Goal: Task Accomplishment & Management: Complete application form

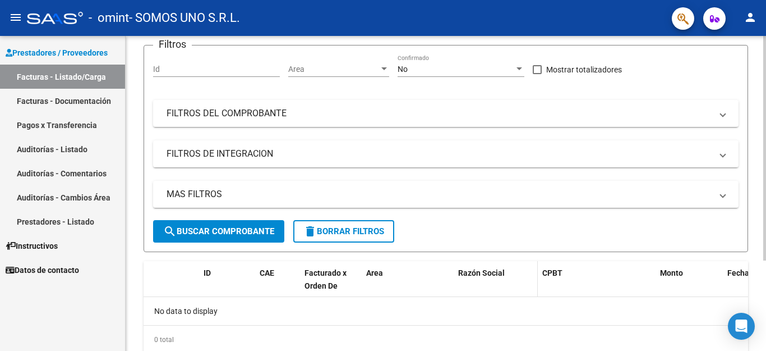
scroll to position [127, 0]
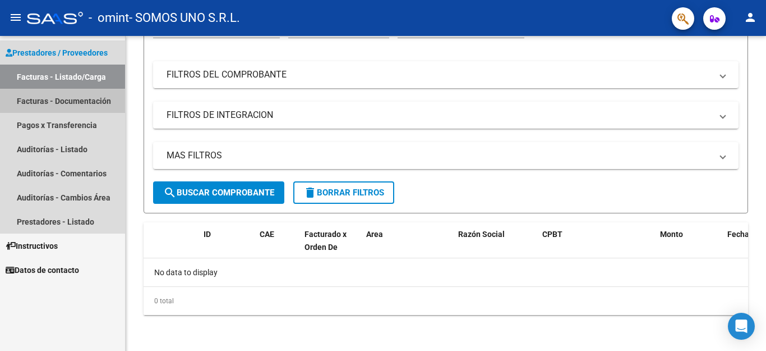
click at [69, 100] on link "Facturas - Documentación" at bounding box center [62, 101] width 125 height 24
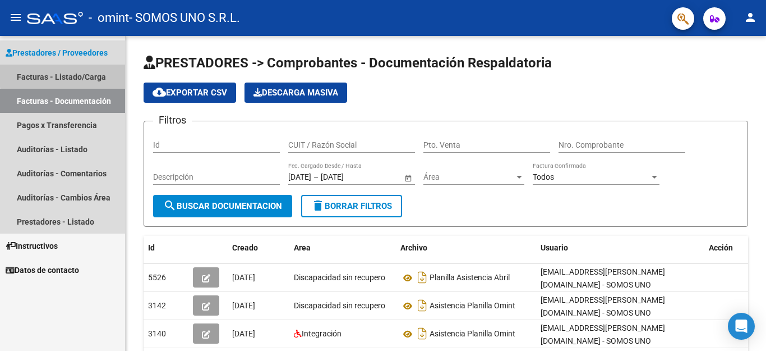
click at [67, 72] on link "Facturas - Listado/Carga" at bounding box center [62, 76] width 125 height 24
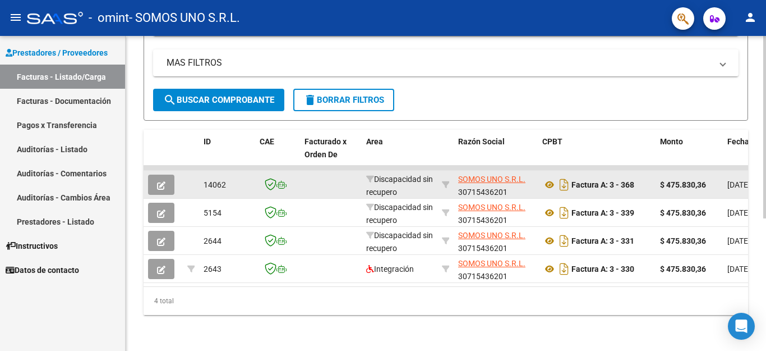
click at [157, 181] on icon "button" at bounding box center [161, 185] width 8 height 8
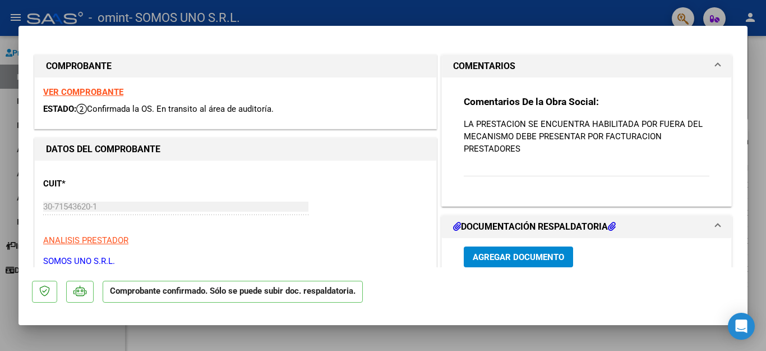
click at [7, 182] on div at bounding box center [383, 175] width 766 height 351
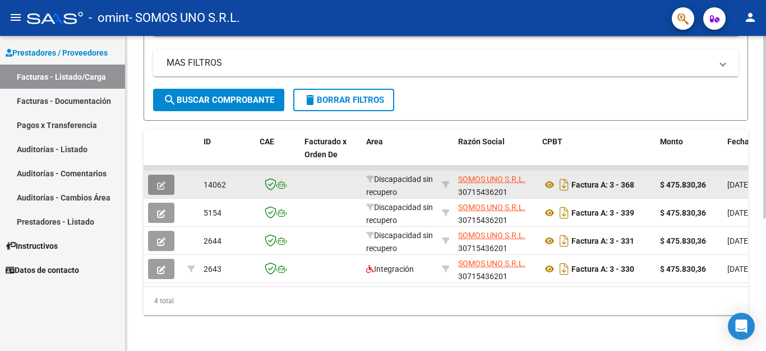
click at [156, 177] on button "button" at bounding box center [161, 184] width 26 height 20
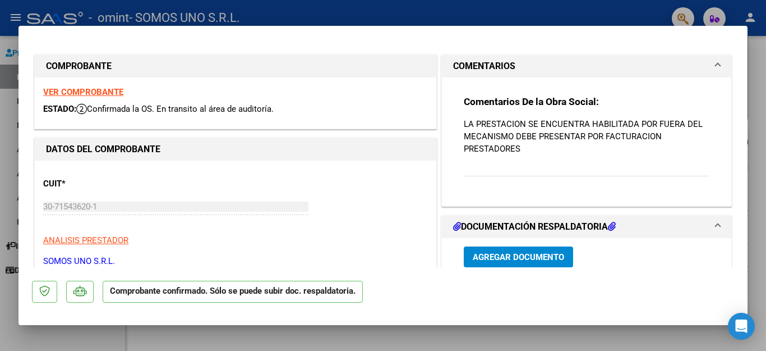
click at [611, 224] on icon at bounding box center [612, 226] width 8 height 9
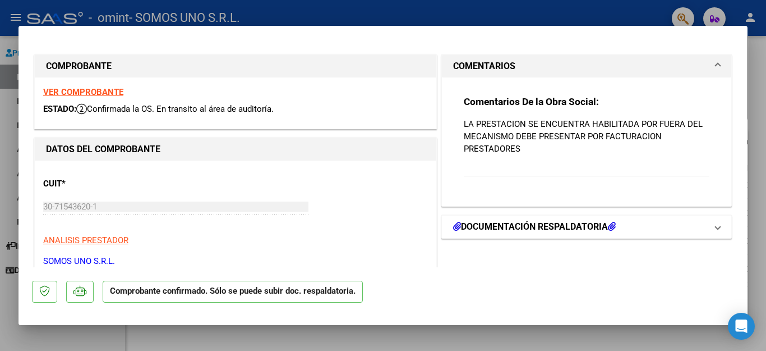
click at [611, 224] on icon at bounding box center [612, 226] width 8 height 9
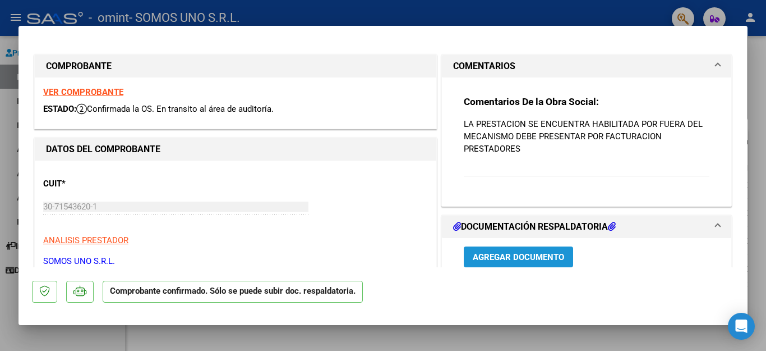
click at [508, 258] on span "Agregar Documento" at bounding box center [518, 257] width 91 height 10
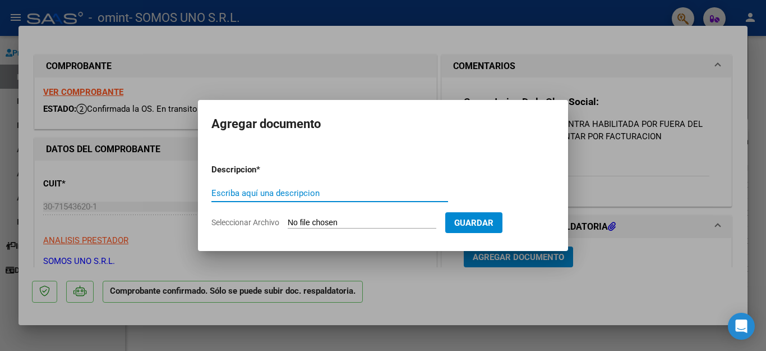
click at [266, 190] on input "Escriba aquí una descripcion" at bounding box center [329, 193] width 237 height 10
type input "Asistencia junio"
click at [345, 218] on input "Seleccionar Archivo" at bounding box center [362, 223] width 149 height 11
type input "C:\fakepath\[PERSON_NAME] asistencia .pdf"
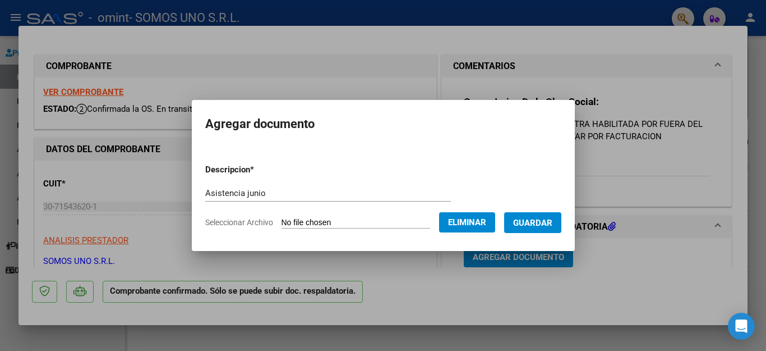
click at [549, 215] on button "Guardar" at bounding box center [532, 222] width 57 height 21
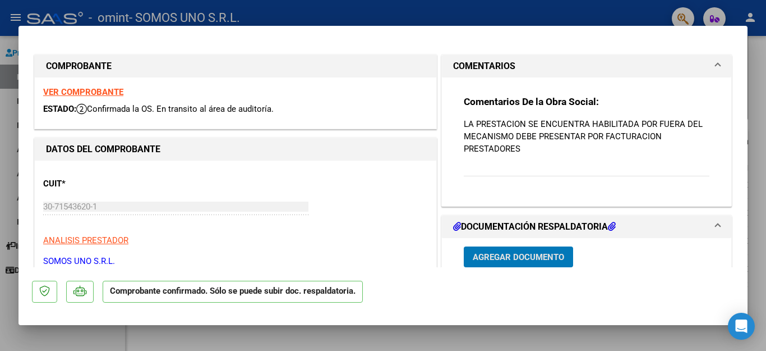
click at [754, 169] on div at bounding box center [383, 175] width 766 height 351
type input "$ 0,00"
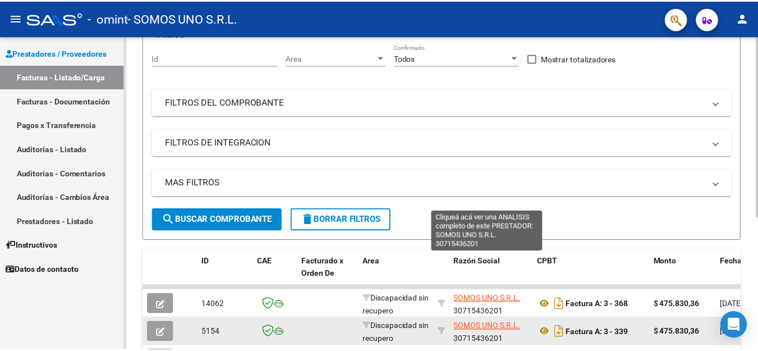
scroll to position [224, 0]
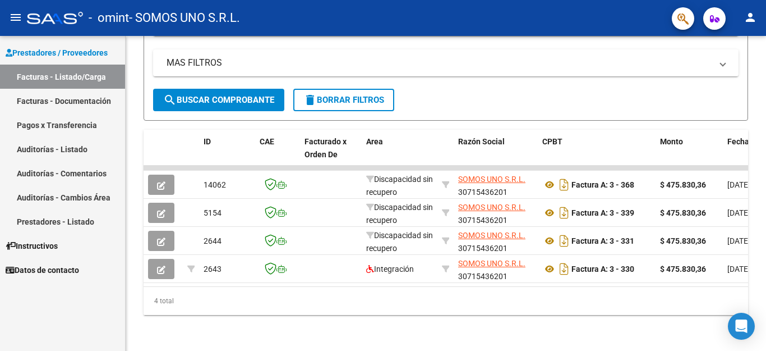
click at [750, 15] on mat-icon "person" at bounding box center [750, 17] width 13 height 13
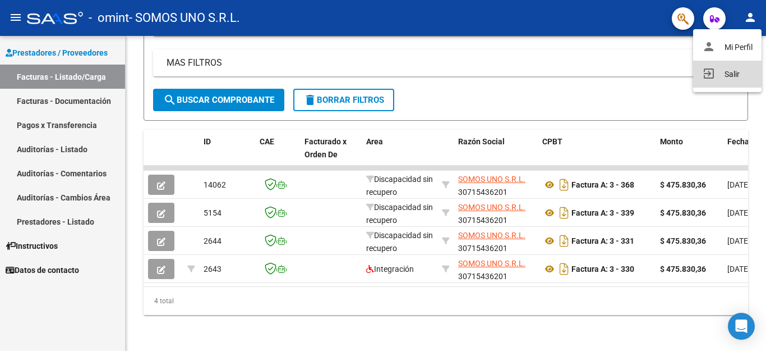
click at [732, 68] on button "exit_to_app Salir" at bounding box center [727, 74] width 68 height 27
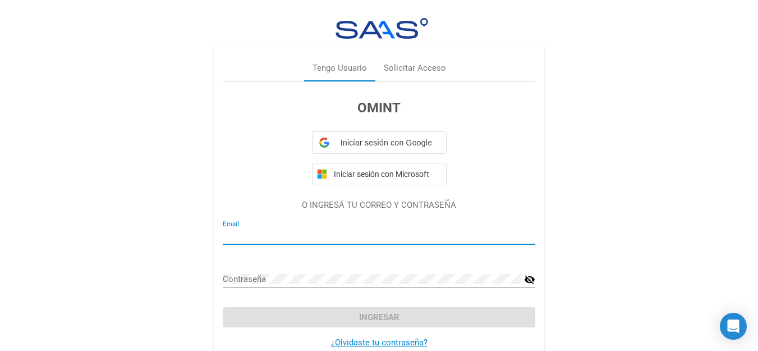
type input "[EMAIL_ADDRESS][PERSON_NAME][DOMAIN_NAME]"
